Goal: Check status

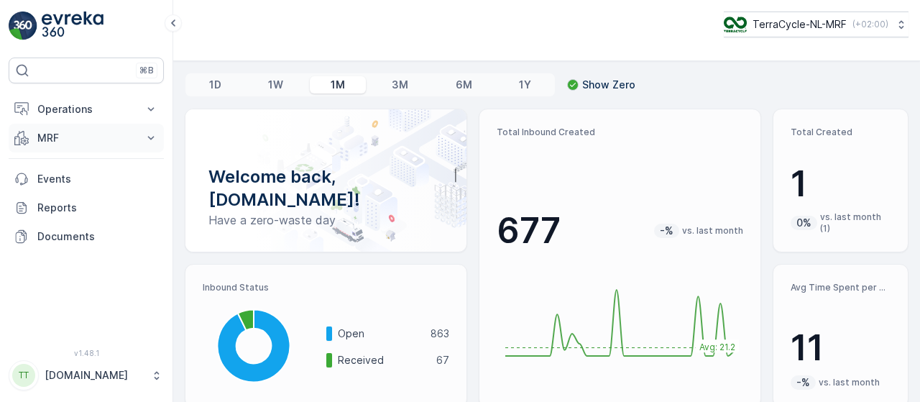
click at [155, 136] on icon at bounding box center [151, 138] width 14 height 14
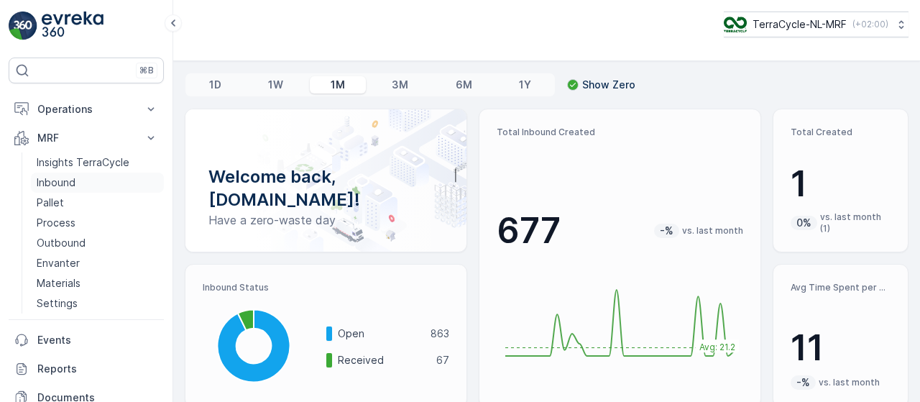
click at [125, 182] on link "Inbound" at bounding box center [97, 183] width 133 height 20
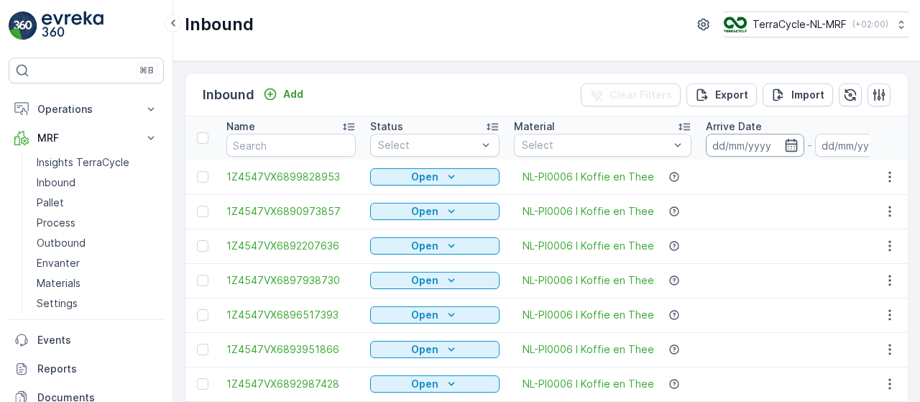
click at [737, 147] on input at bounding box center [755, 145] width 98 height 23
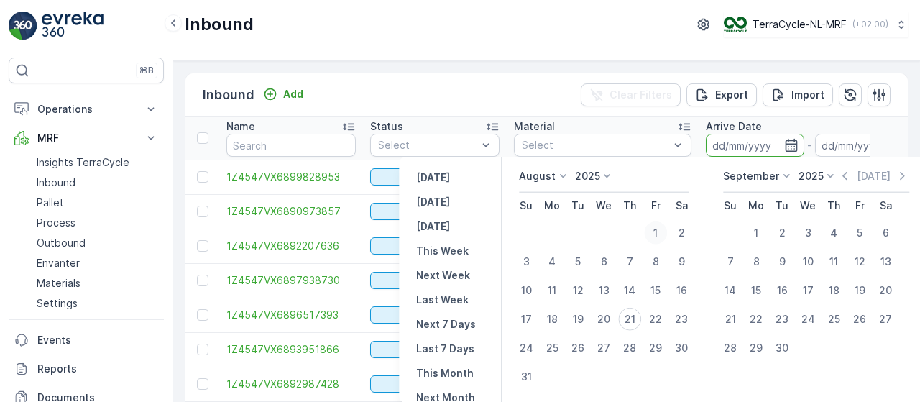
click at [653, 227] on div "1" at bounding box center [655, 232] width 23 height 23
type input "[DATE]"
click at [837, 139] on input "[DATE]" at bounding box center [864, 145] width 98 height 23
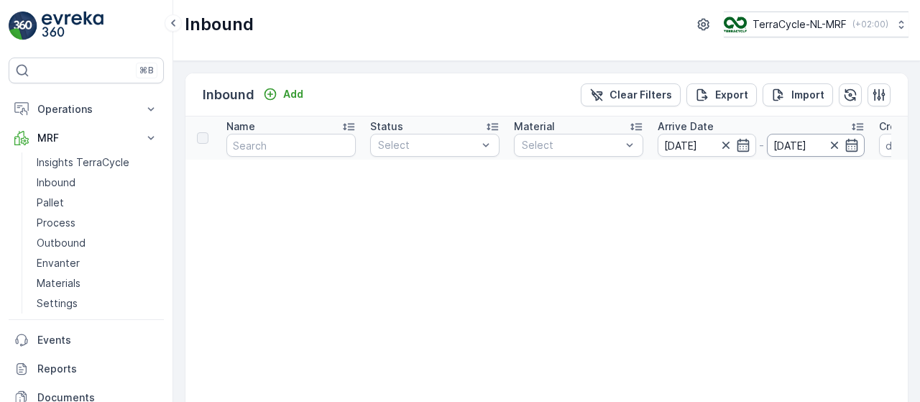
click at [814, 138] on input "[DATE]" at bounding box center [816, 145] width 98 height 23
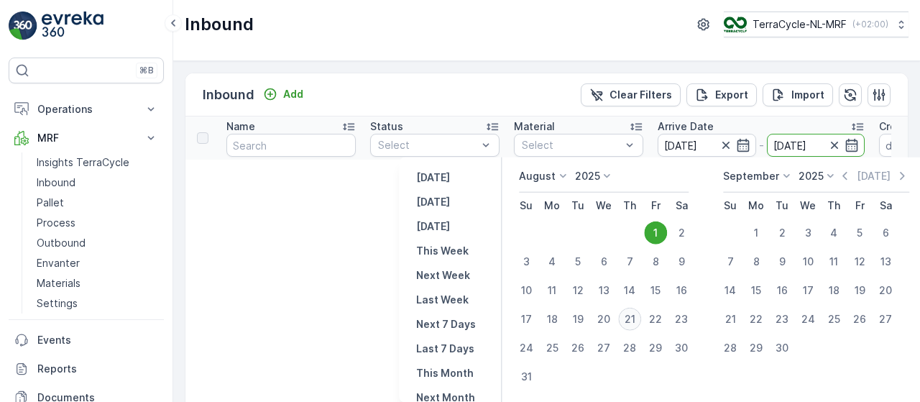
click at [633, 316] on div "21" at bounding box center [629, 319] width 23 height 23
type input "[DATE]"
